Goal: Check status

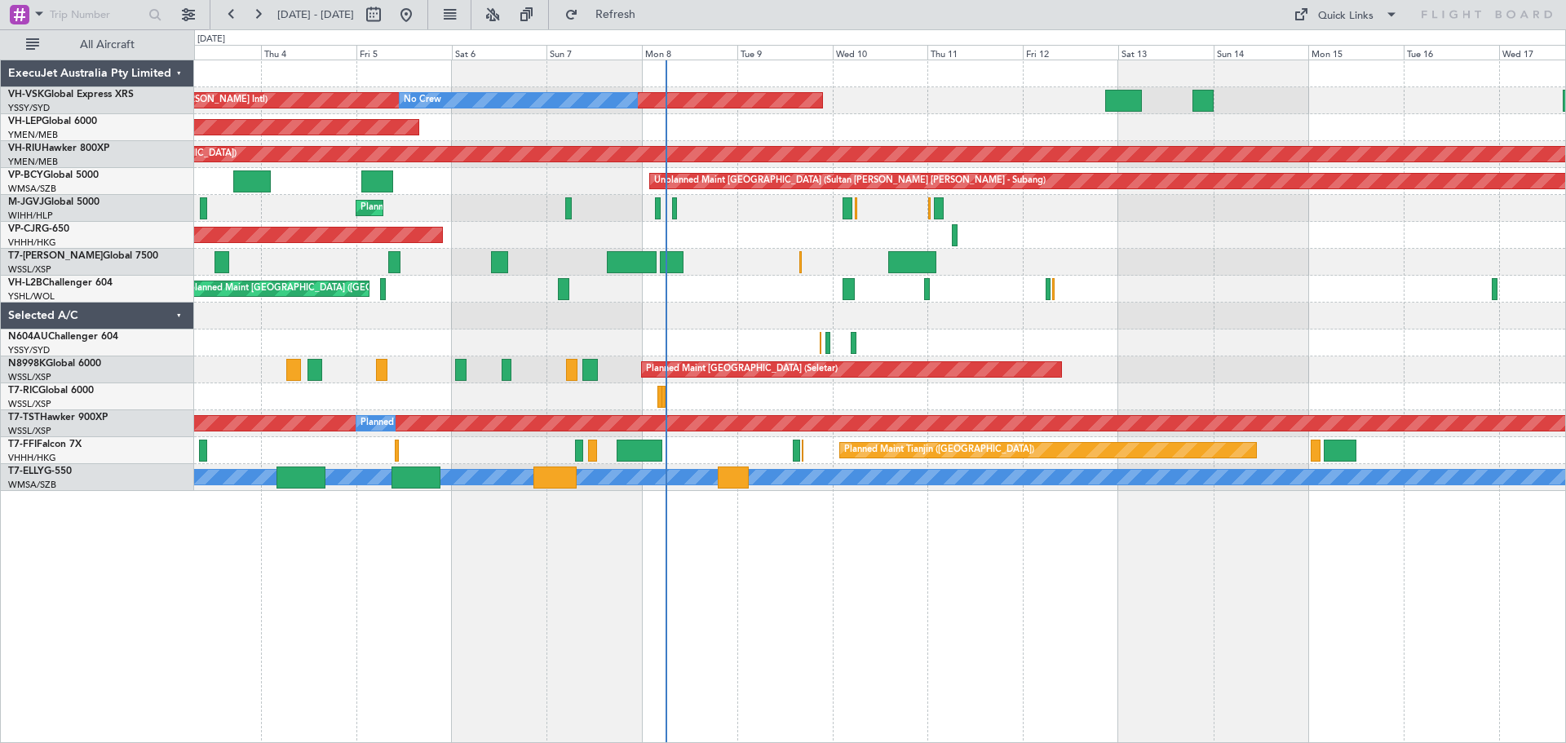
click at [1192, 234] on div "Planned Maint [GEOGRAPHIC_DATA] ([GEOGRAPHIC_DATA] Intl)" at bounding box center [879, 235] width 1371 height 27
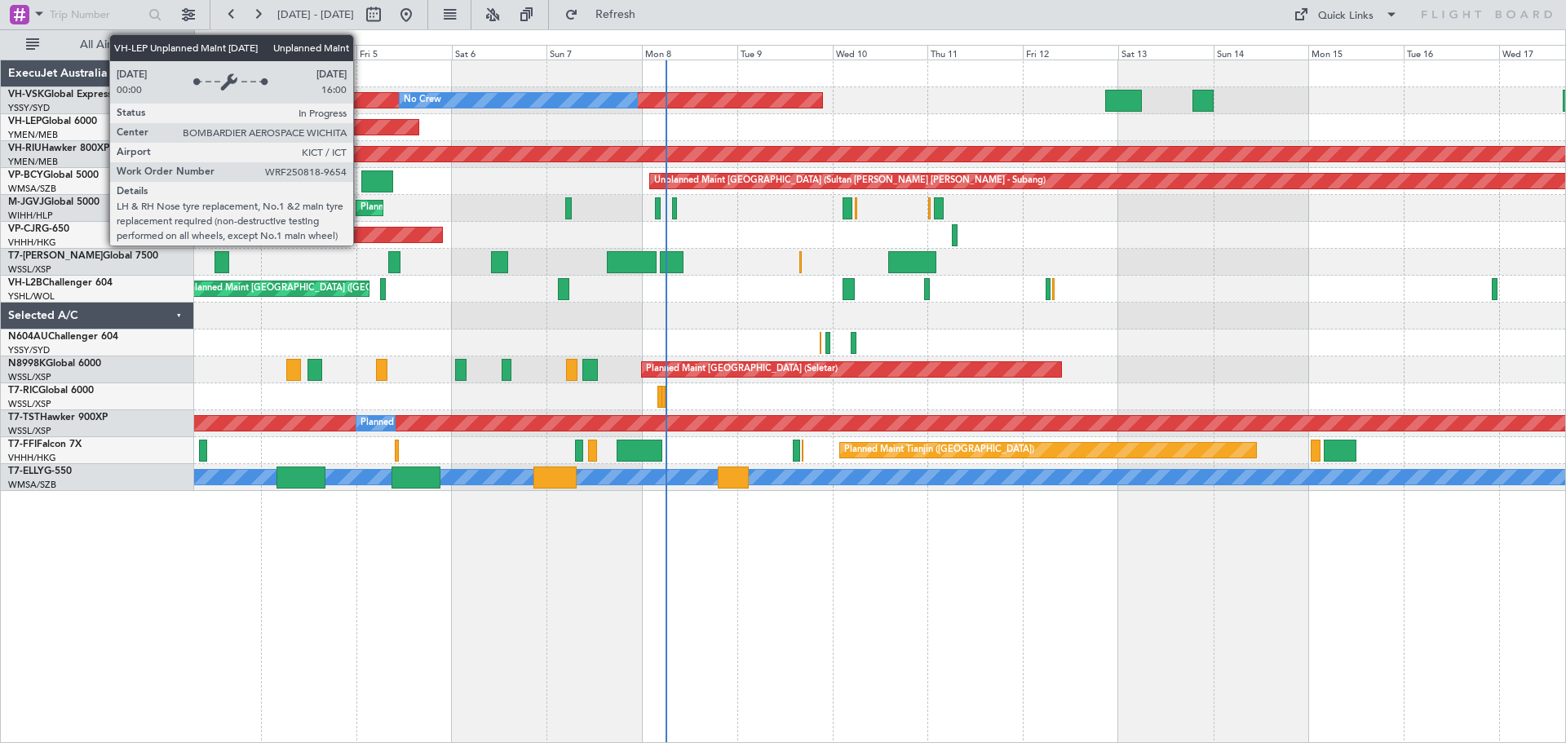
click at [360, 130] on div "Unplanned Maint Wichita (Wichita Mid-continent)" at bounding box center [197, 127] width 443 height 15
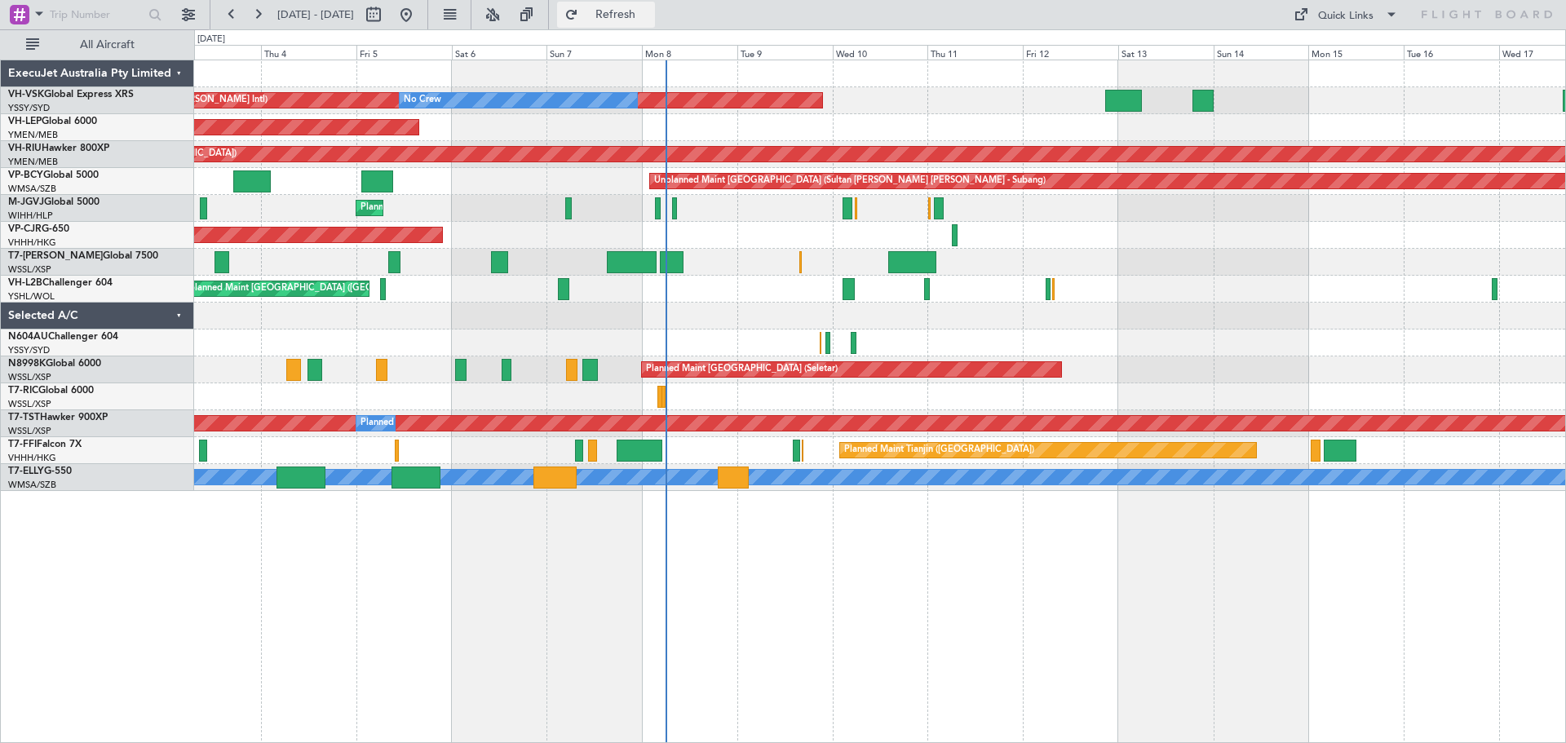
click at [631, 14] on button "Refresh" at bounding box center [606, 15] width 98 height 26
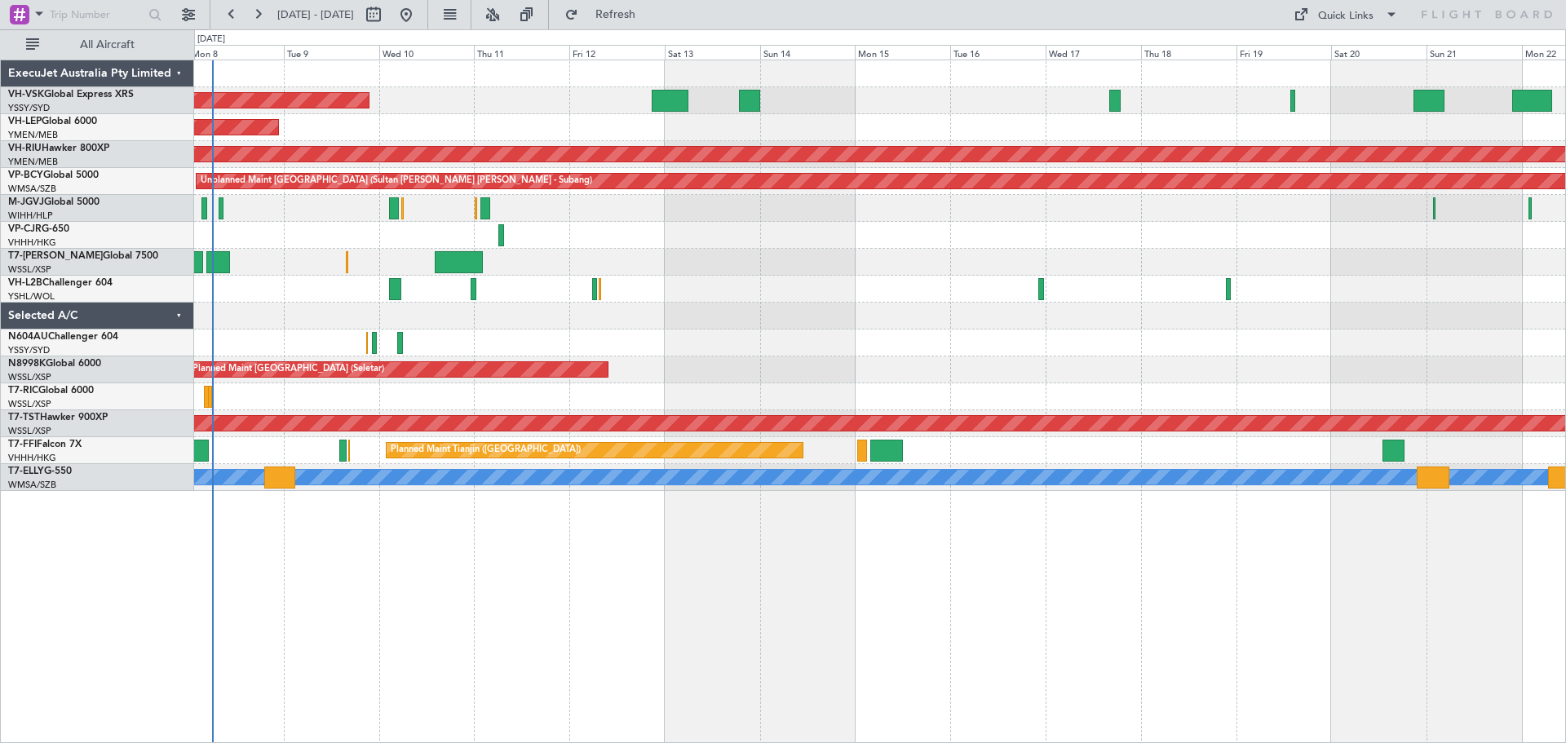
click at [755, 263] on div "Unplanned Maint Sydney ([PERSON_NAME] Intl) No Crew Unplanned Maint Wichita (Wi…" at bounding box center [879, 275] width 1371 height 431
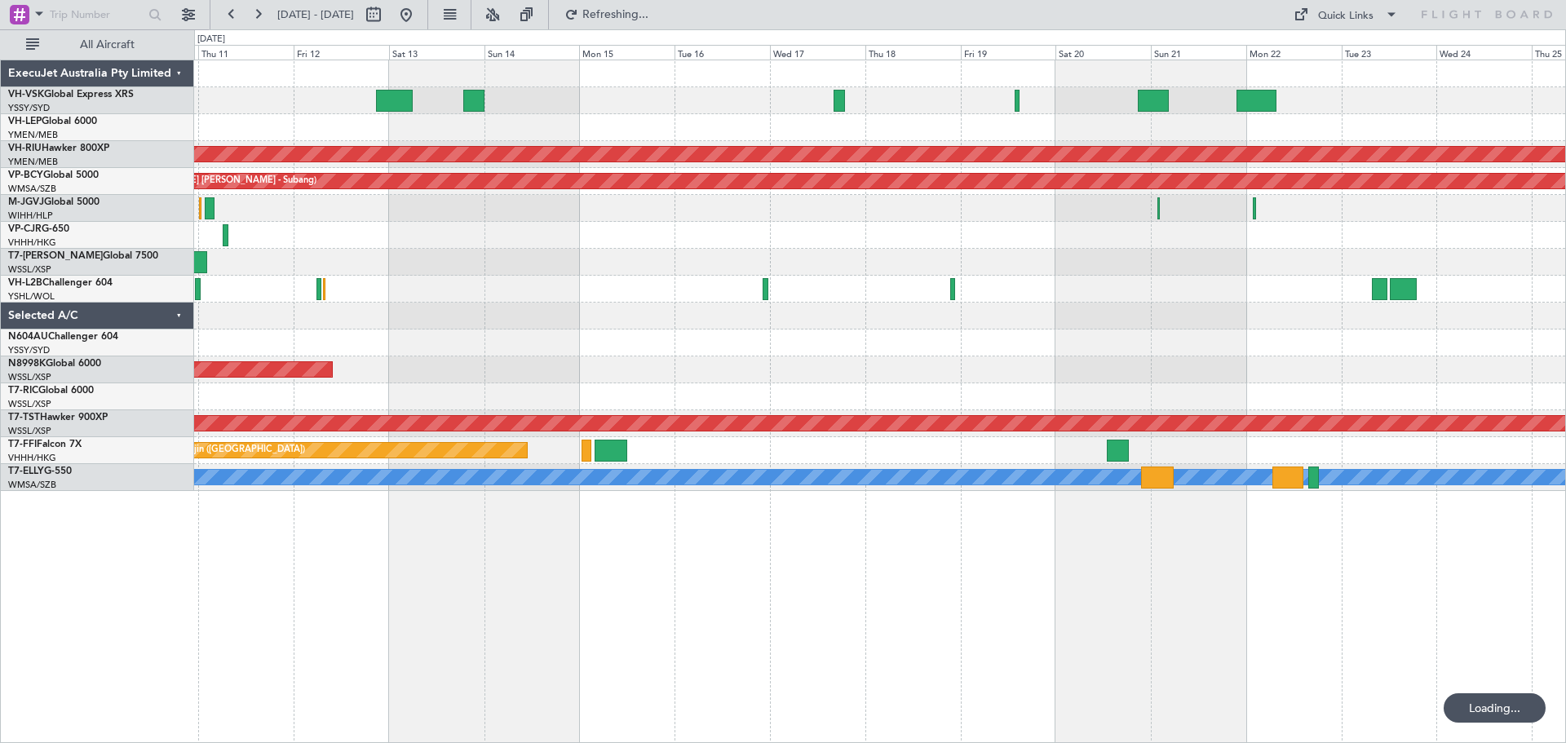
click at [747, 309] on div "Unplanned Maint Sydney ([PERSON_NAME] Intl) No Crew Unplanned Maint Wichita (Wi…" at bounding box center [879, 275] width 1371 height 431
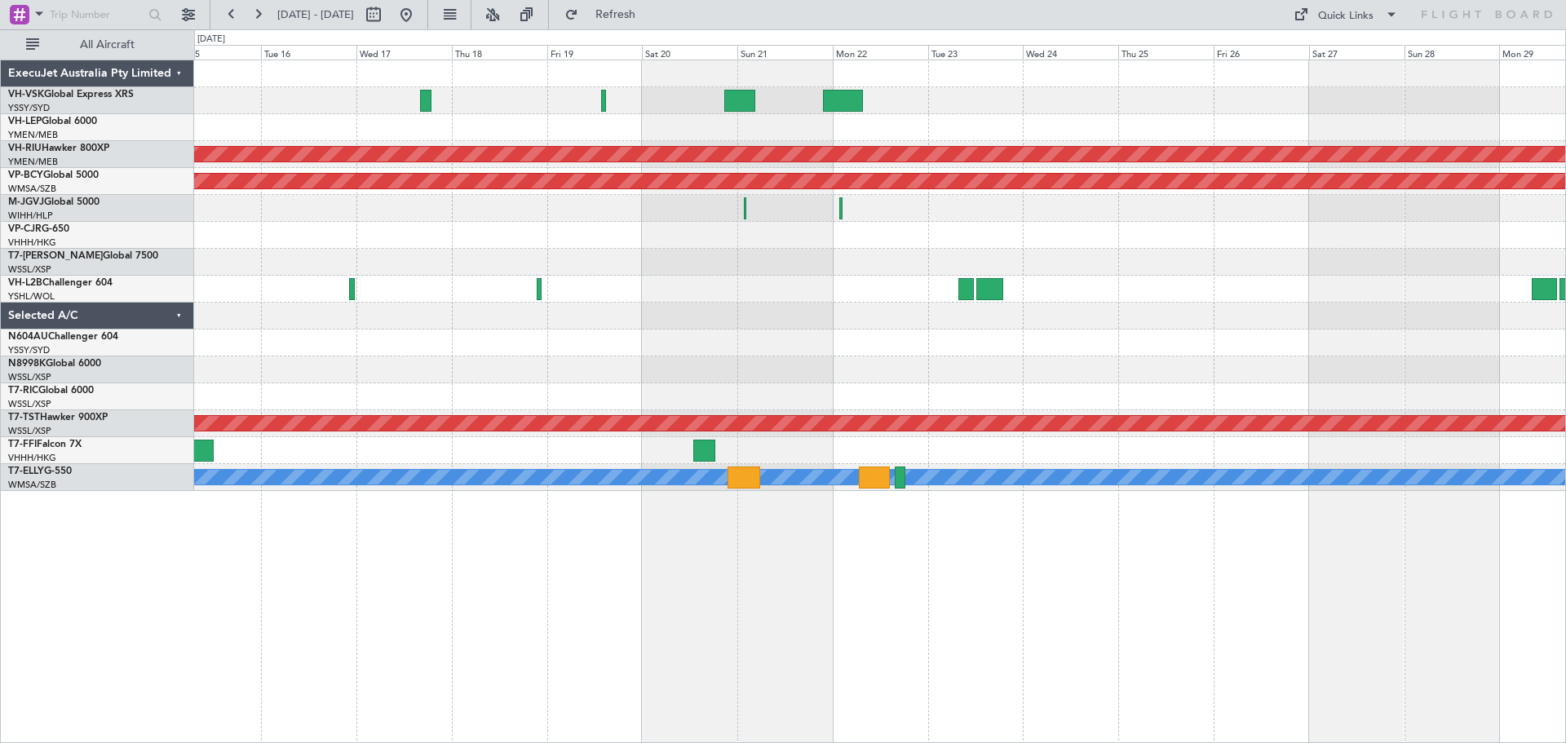
click at [1196, 319] on div at bounding box center [879, 316] width 1371 height 27
click at [650, 19] on span "Refresh" at bounding box center [616, 14] width 69 height 11
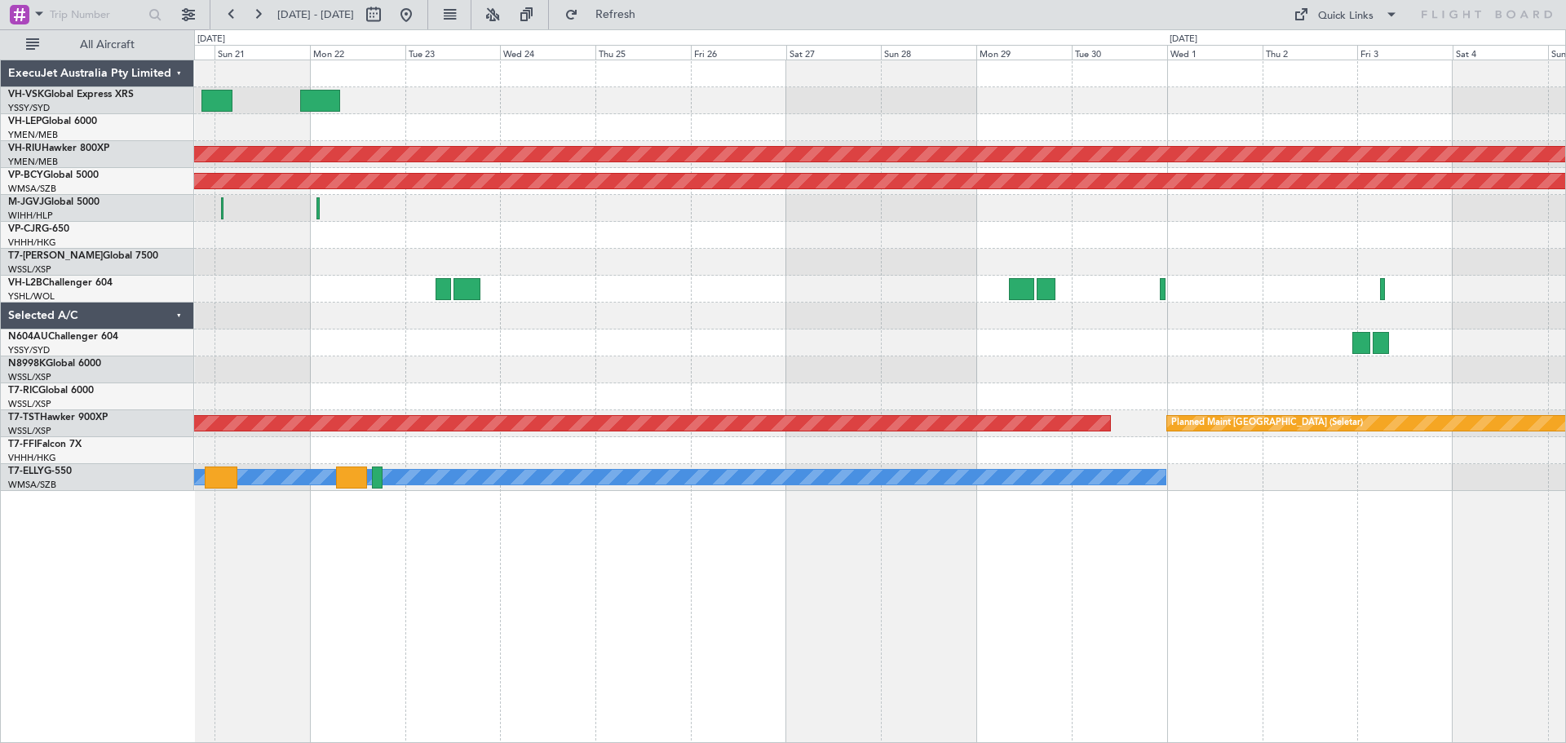
click at [804, 338] on div "Planned Maint [GEOGRAPHIC_DATA] ([GEOGRAPHIC_DATA]) Unplanned Maint [GEOGRAPHIC…" at bounding box center [879, 275] width 1371 height 431
click at [650, 18] on span "Refresh" at bounding box center [616, 14] width 69 height 11
